Goal: Transaction & Acquisition: Obtain resource

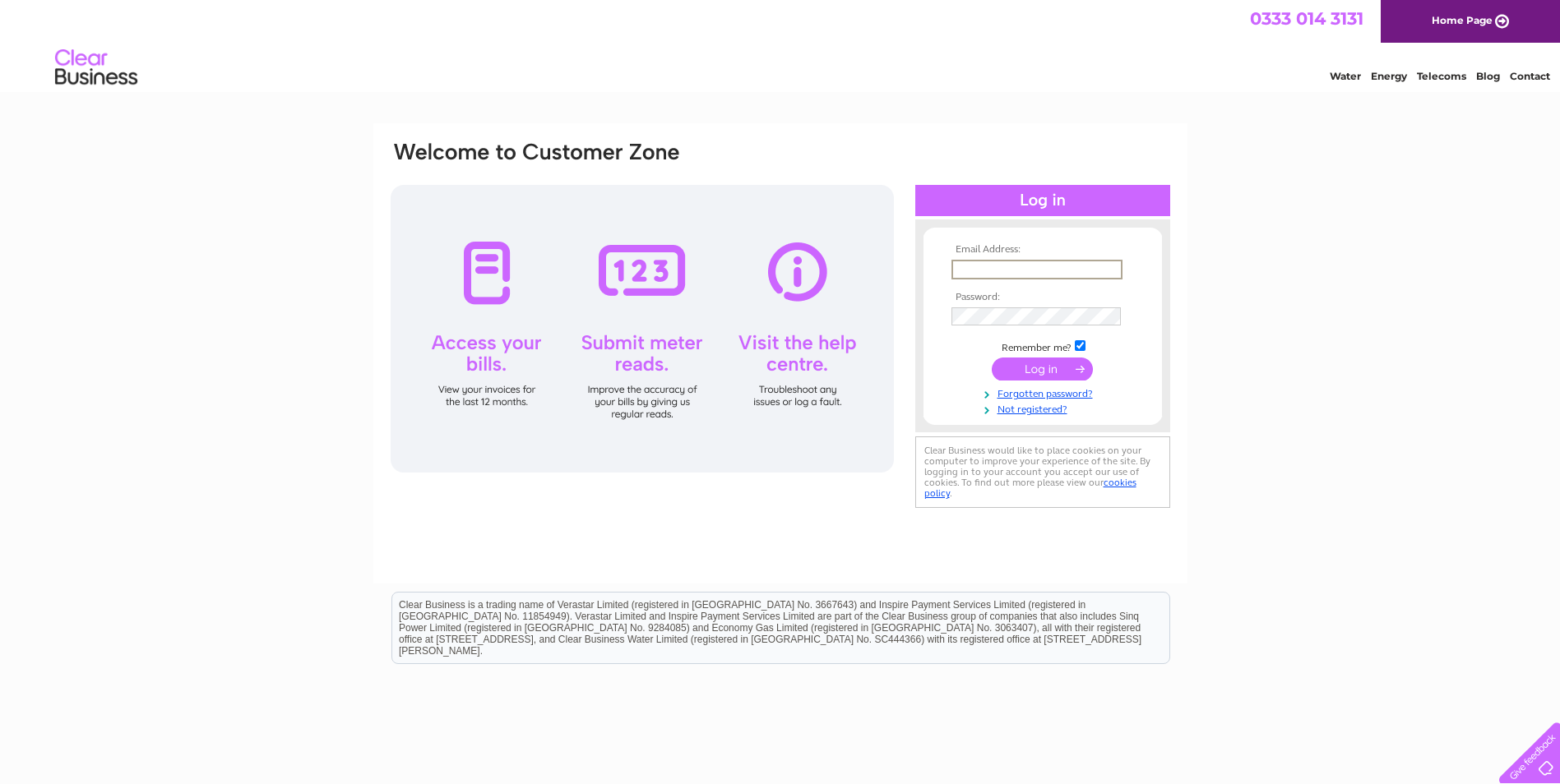
click at [1001, 271] on input "text" at bounding box center [1037, 270] width 171 height 20
click at [1038, 264] on input "text" at bounding box center [1036, 269] width 169 height 18
paste input "info@eddlewood.net"
type input "info@eddlewood.net"
click at [1051, 367] on input "submit" at bounding box center [1042, 369] width 101 height 23
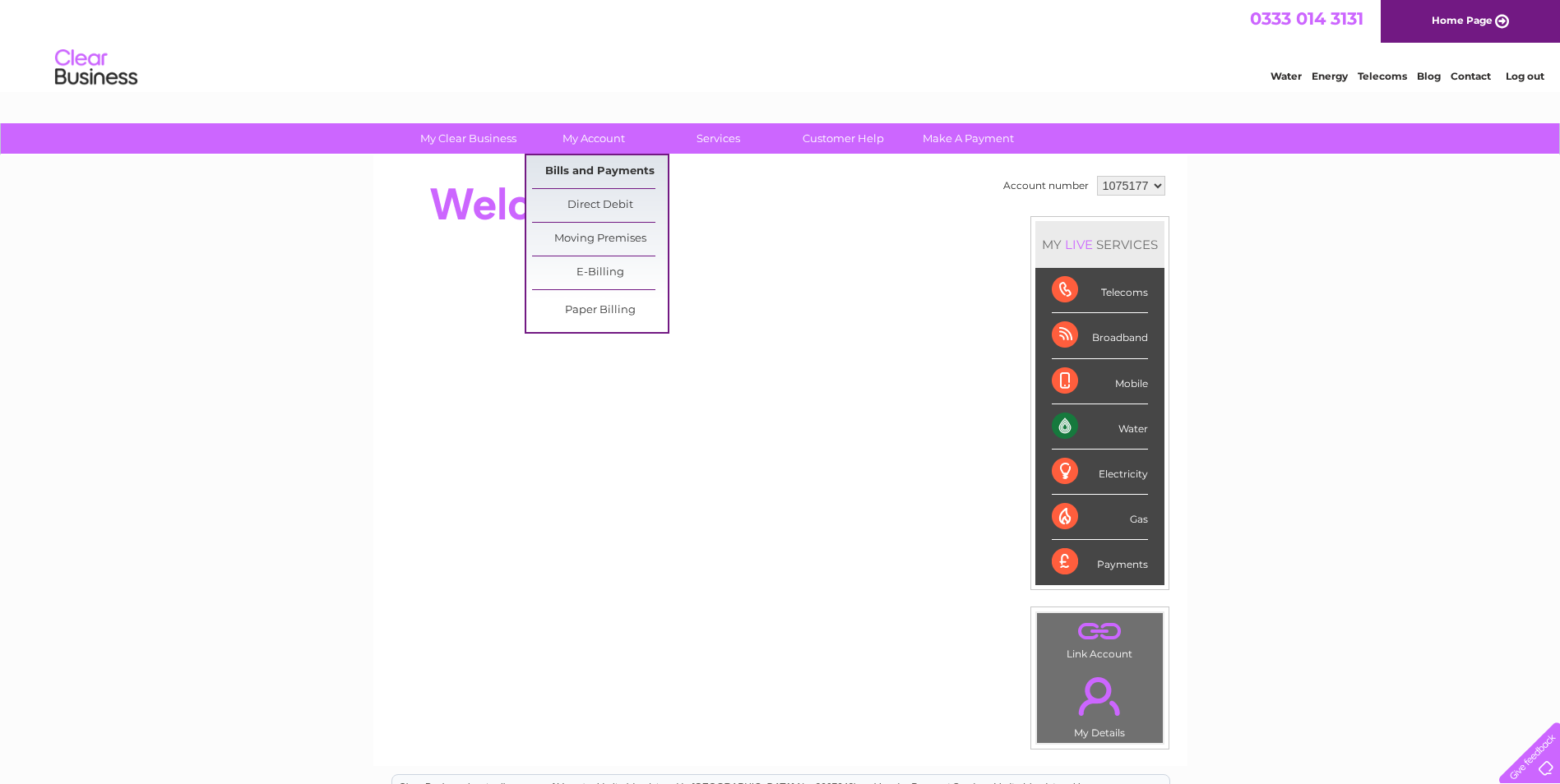
click at [611, 171] on link "Bills and Payments" at bounding box center [600, 172] width 135 height 33
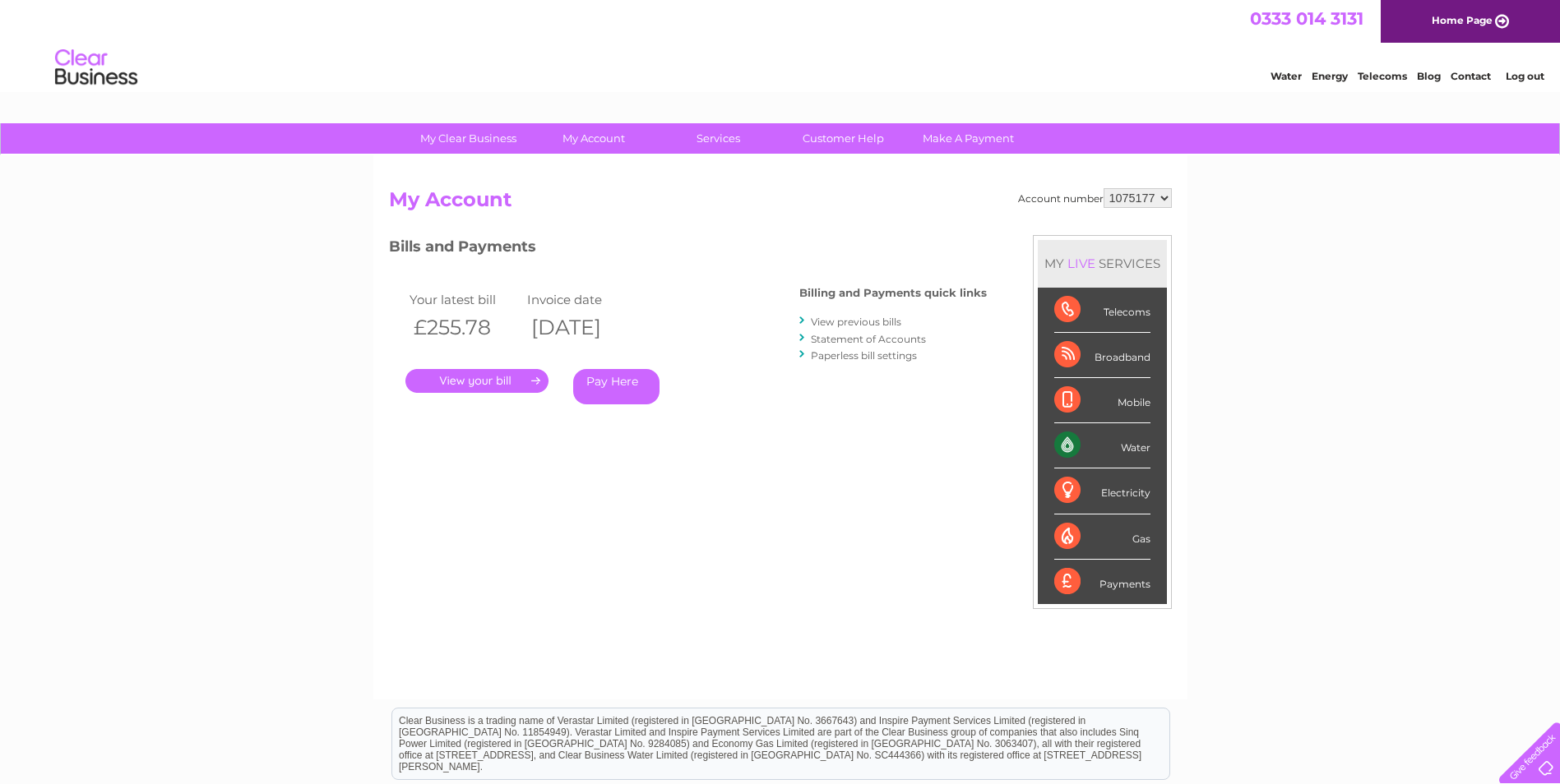
click at [870, 323] on link "View previous bills" at bounding box center [856, 323] width 91 height 13
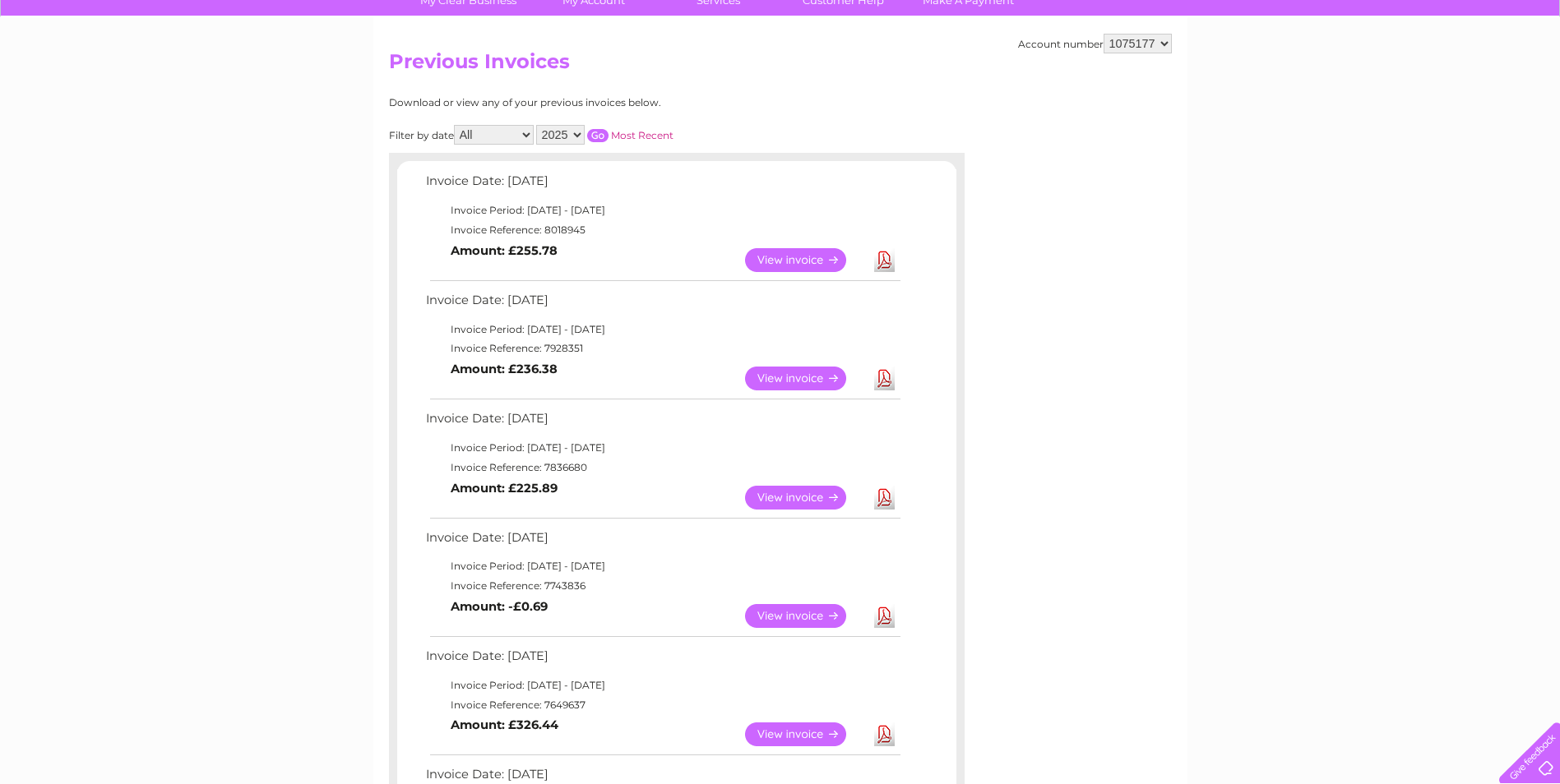
scroll to position [164, 0]
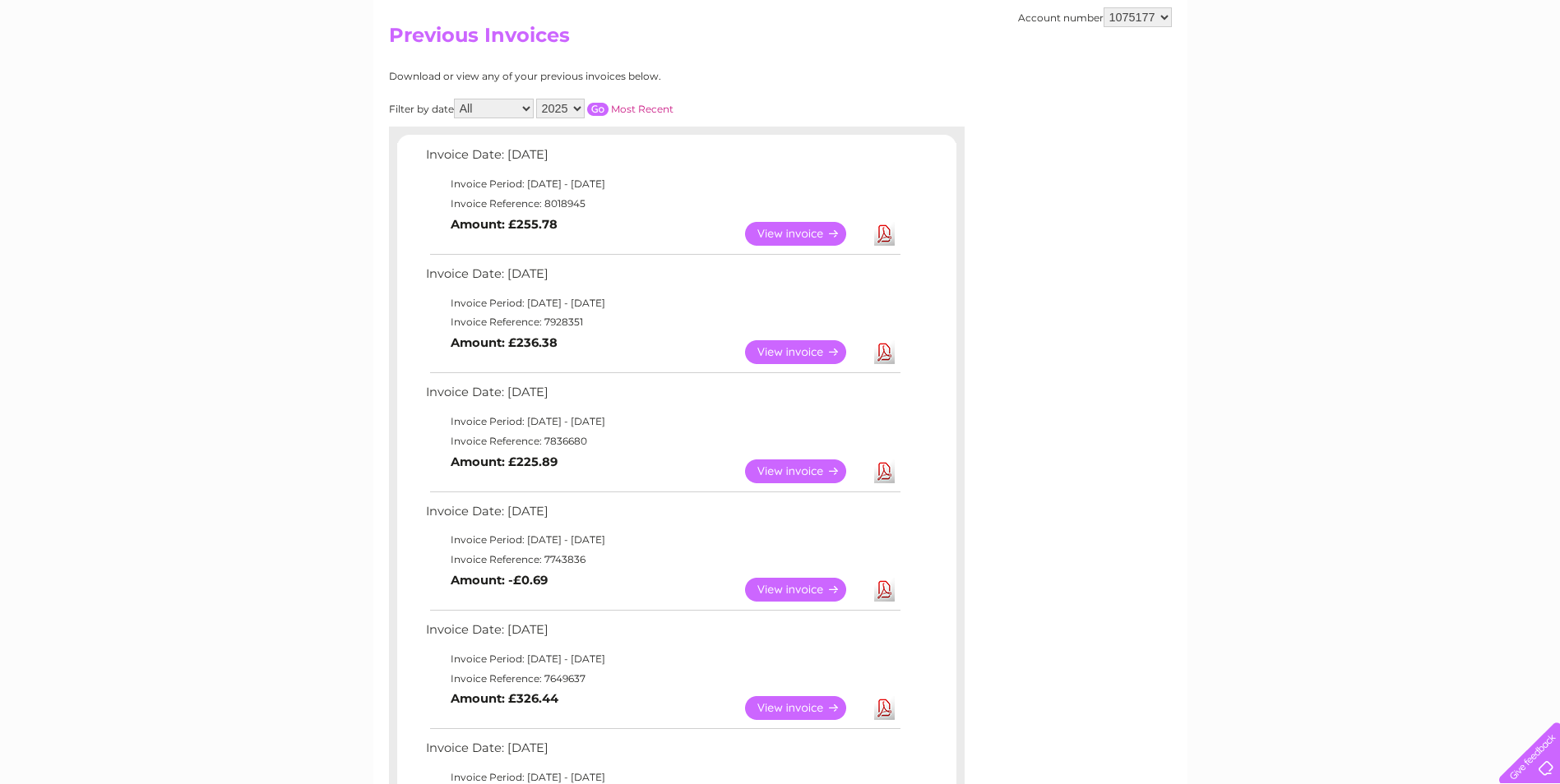
click at [805, 352] on link "View" at bounding box center [805, 352] width 121 height 24
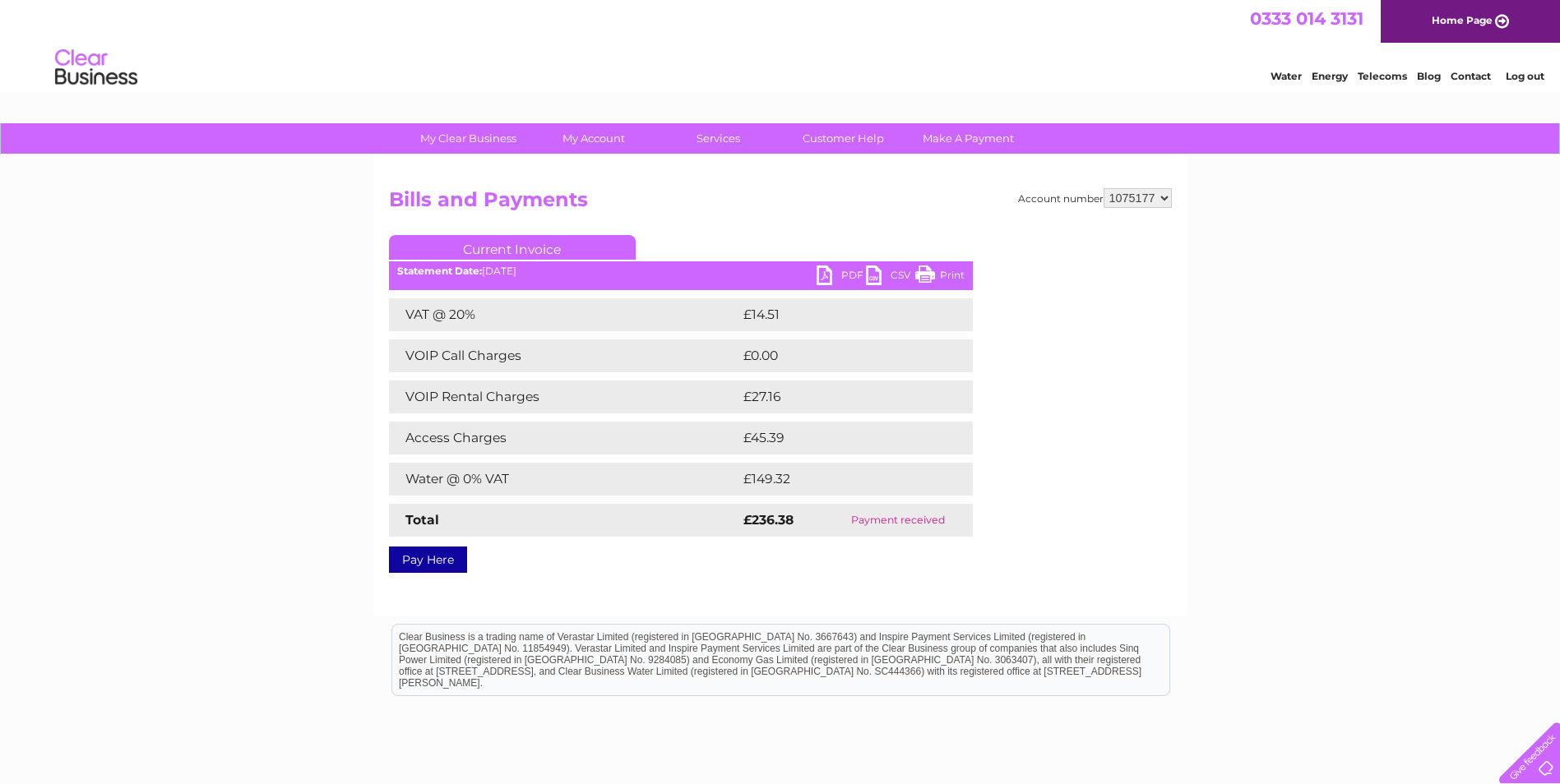
click at [842, 274] on link "PDF" at bounding box center [841, 277] width 49 height 24
click at [249, 261] on div "My Clear Business Login Details My Details My Preferences Link Account My Accou…" at bounding box center [780, 511] width 1560 height 774
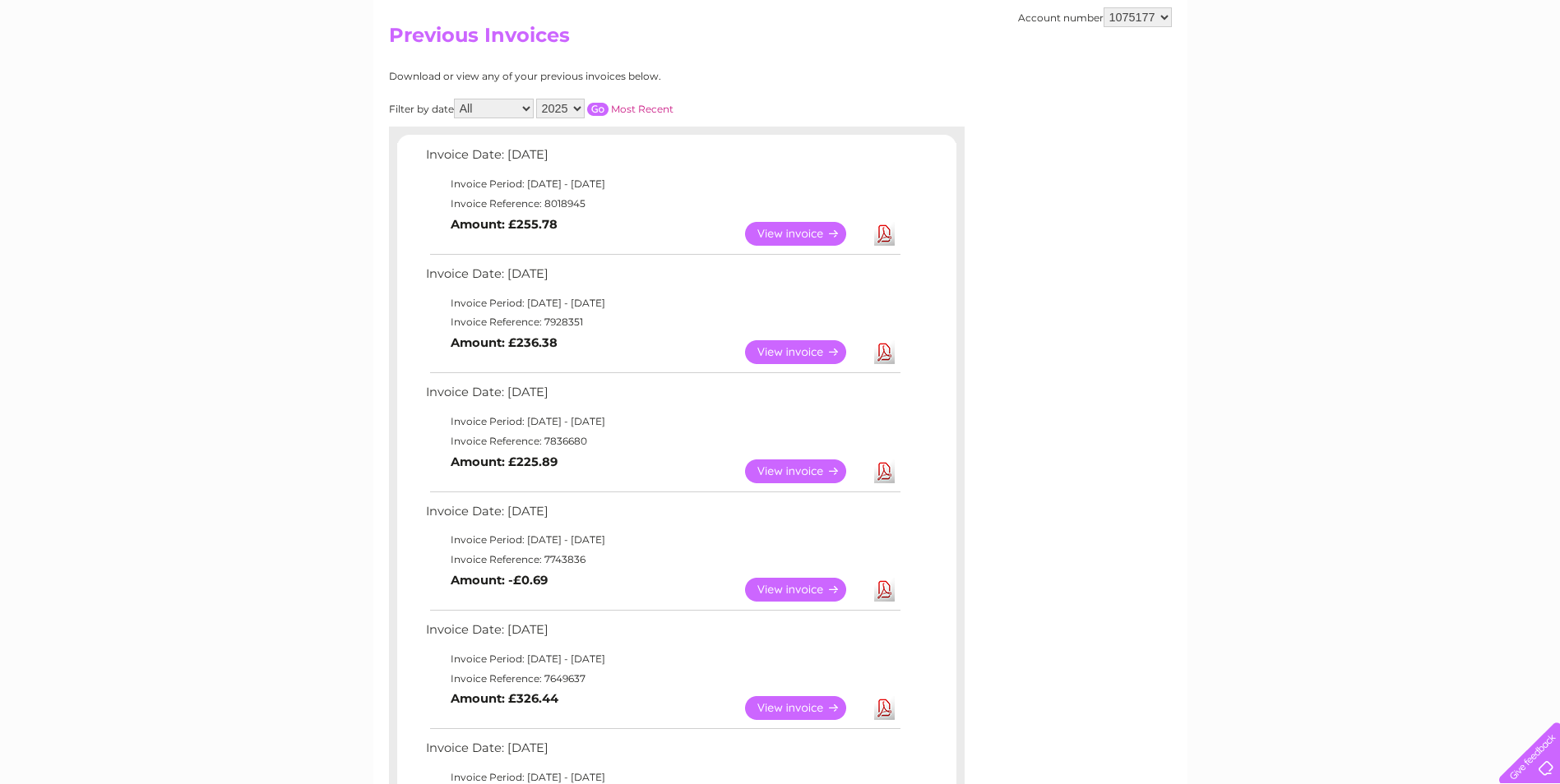
click at [818, 234] on link "View" at bounding box center [805, 233] width 121 height 24
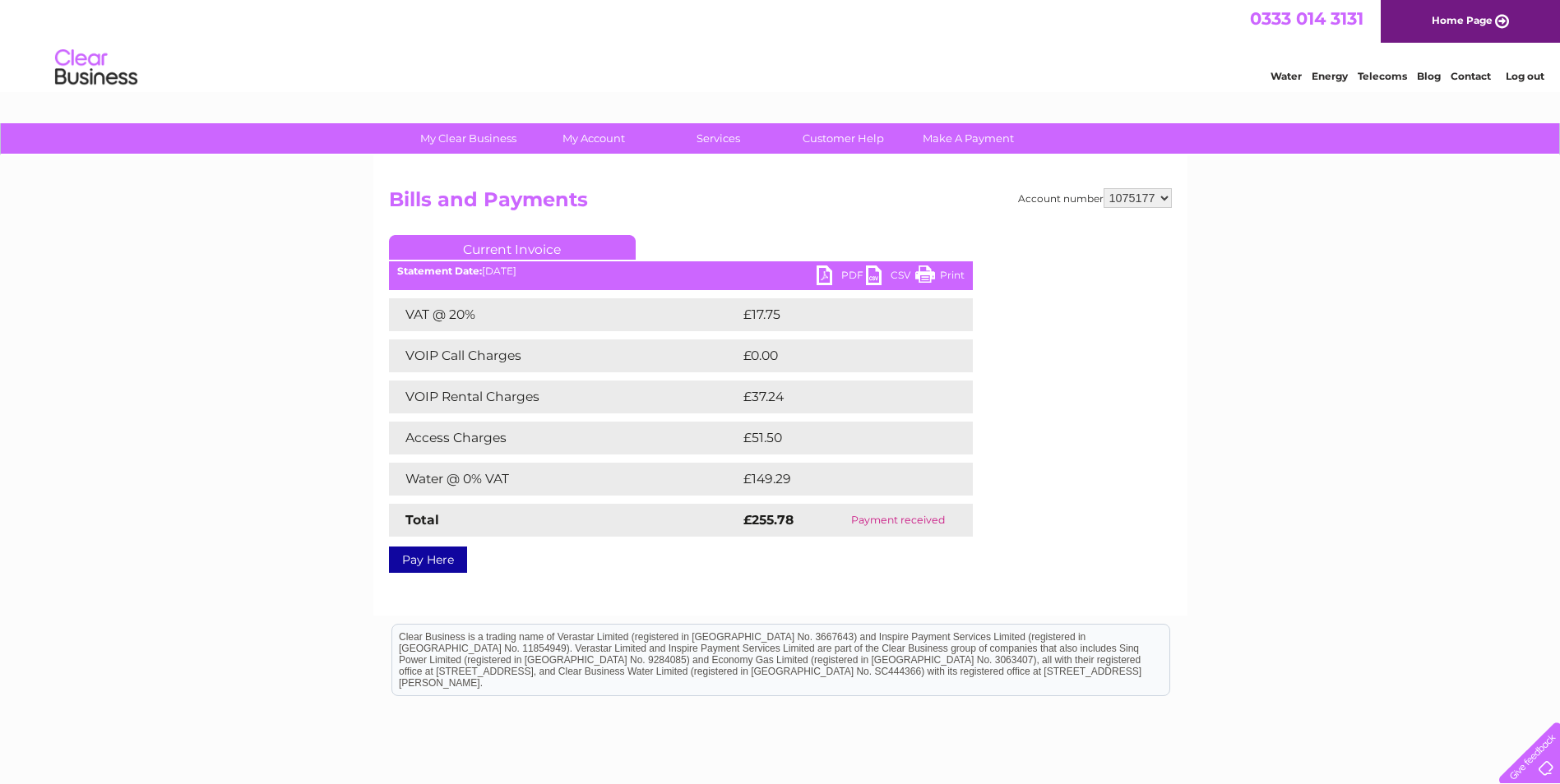
click at [847, 273] on link "PDF" at bounding box center [841, 277] width 49 height 24
